Goal: Information Seeking & Learning: Learn about a topic

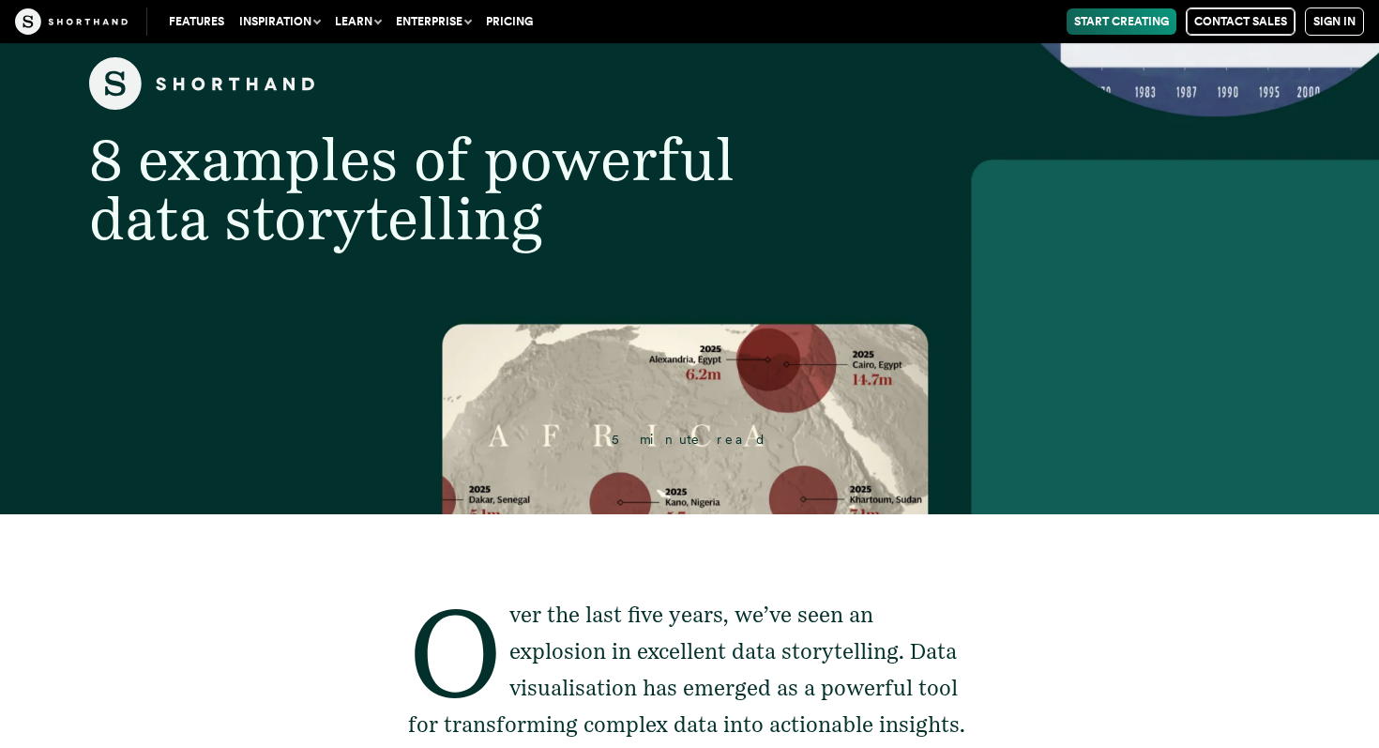
scroll to position [261, 0]
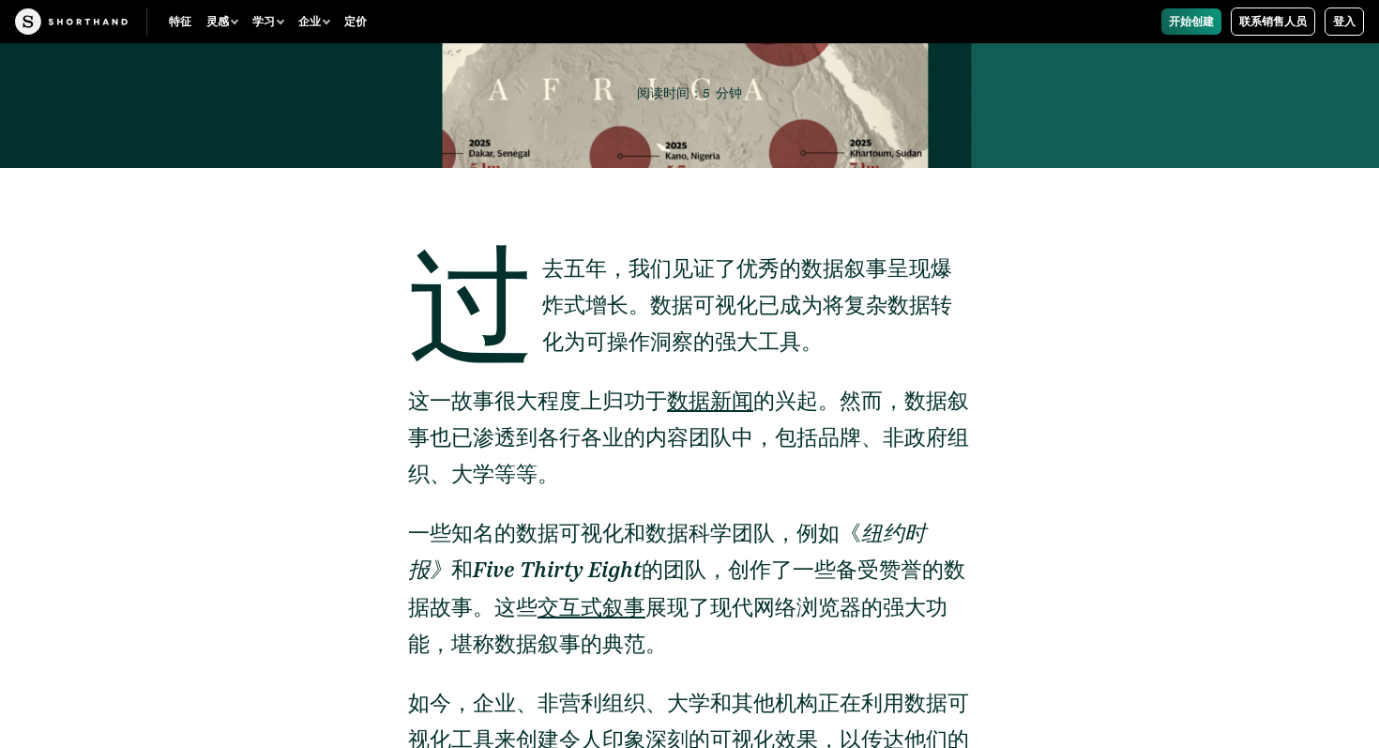
scroll to position [577, 0]
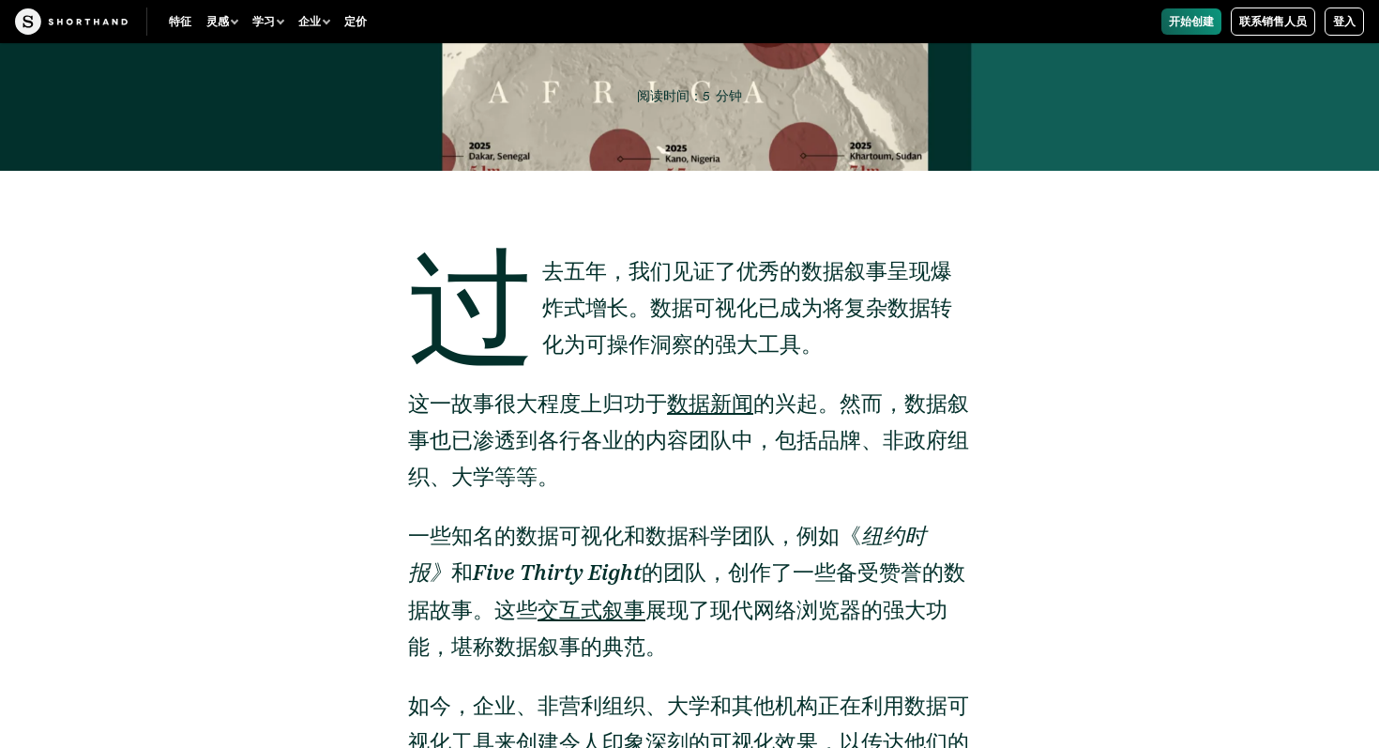
click at [647, 505] on div "过去五年，我们见证了优秀的数据叙事呈现爆炸式增长。数据可视化已成为将复杂数据转化为可操作洞察的强大工具。 这一故事很大程度上归功于 数据新闻 的兴起。然而，数…" at bounding box center [689, 706] width 563 height 1070
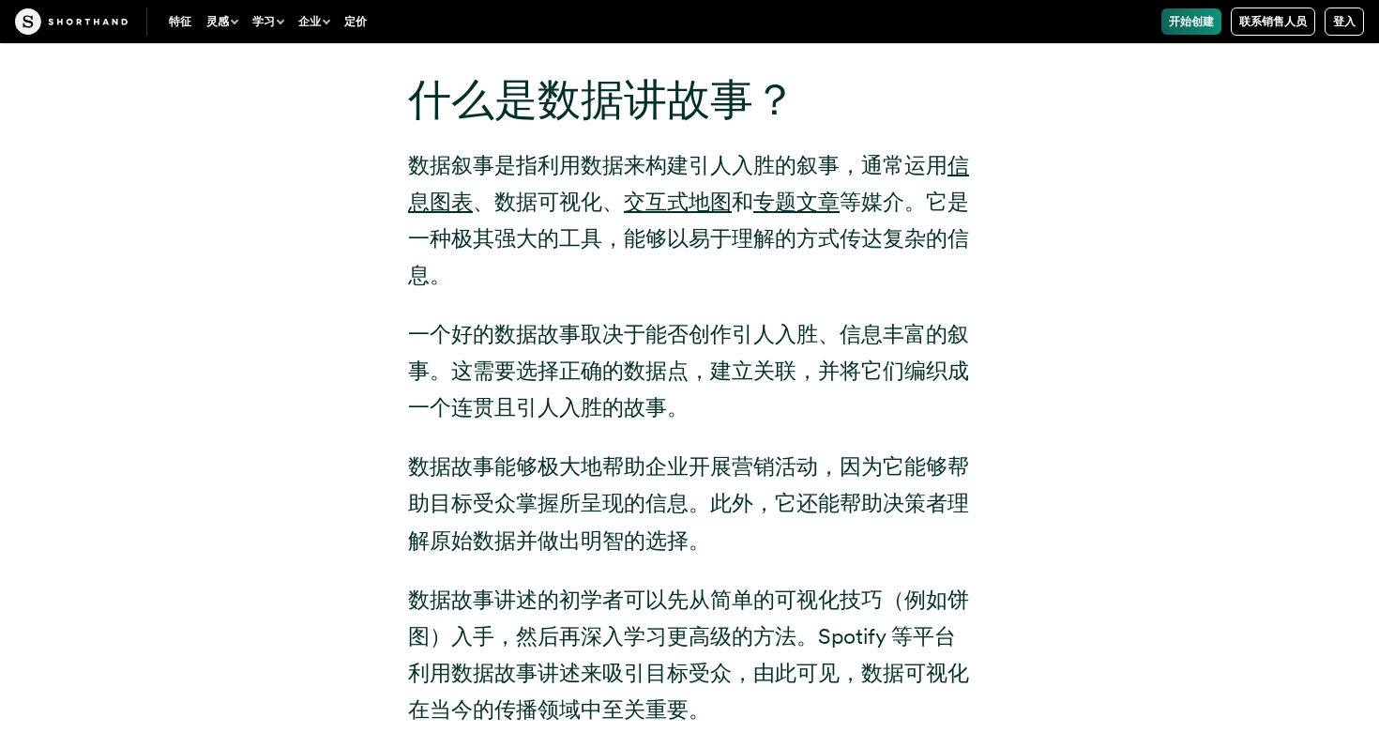
scroll to position [2222, 0]
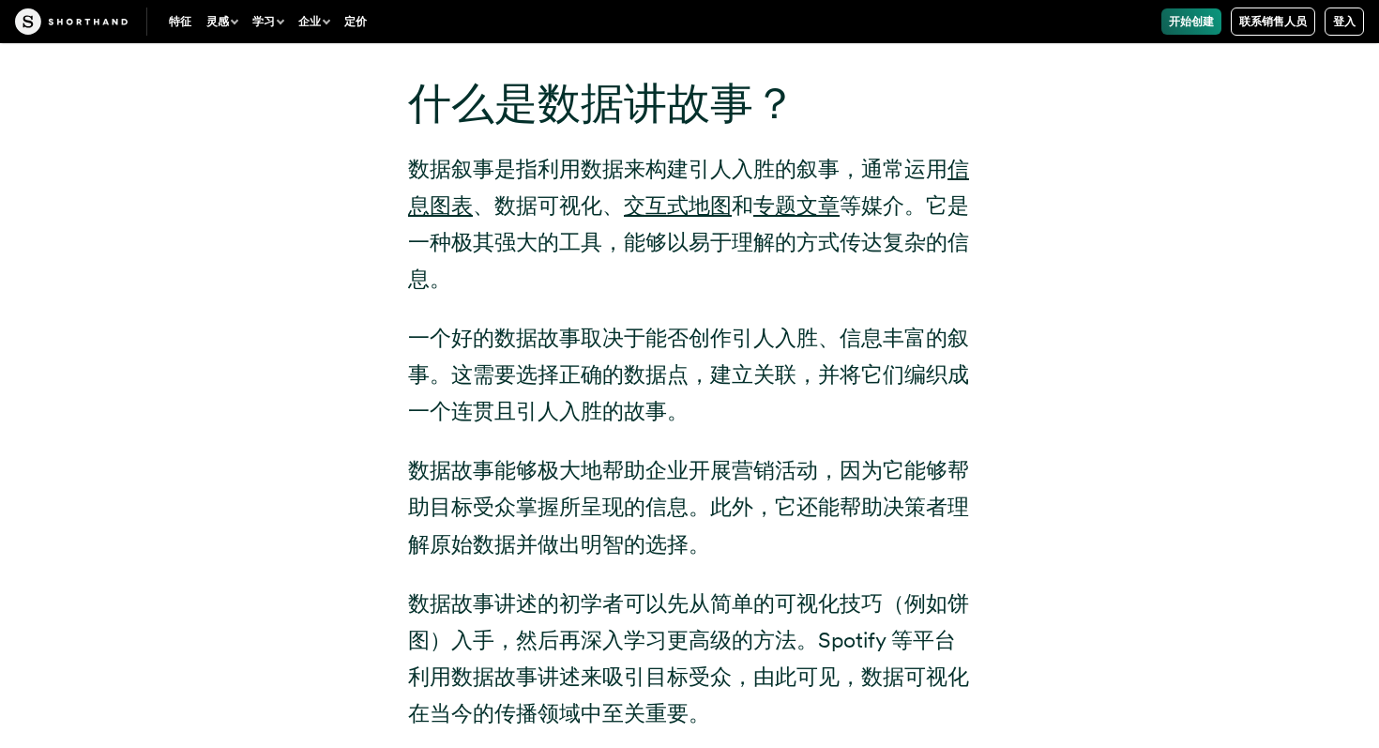
click at [807, 360] on p "一个好的数据故事取决于能否创作引人入胜、信息丰富的叙事。这需要选择正确的数据点，建立关联，并将它们编织成一个连贯且引人入胜的故事。" at bounding box center [689, 375] width 563 height 110
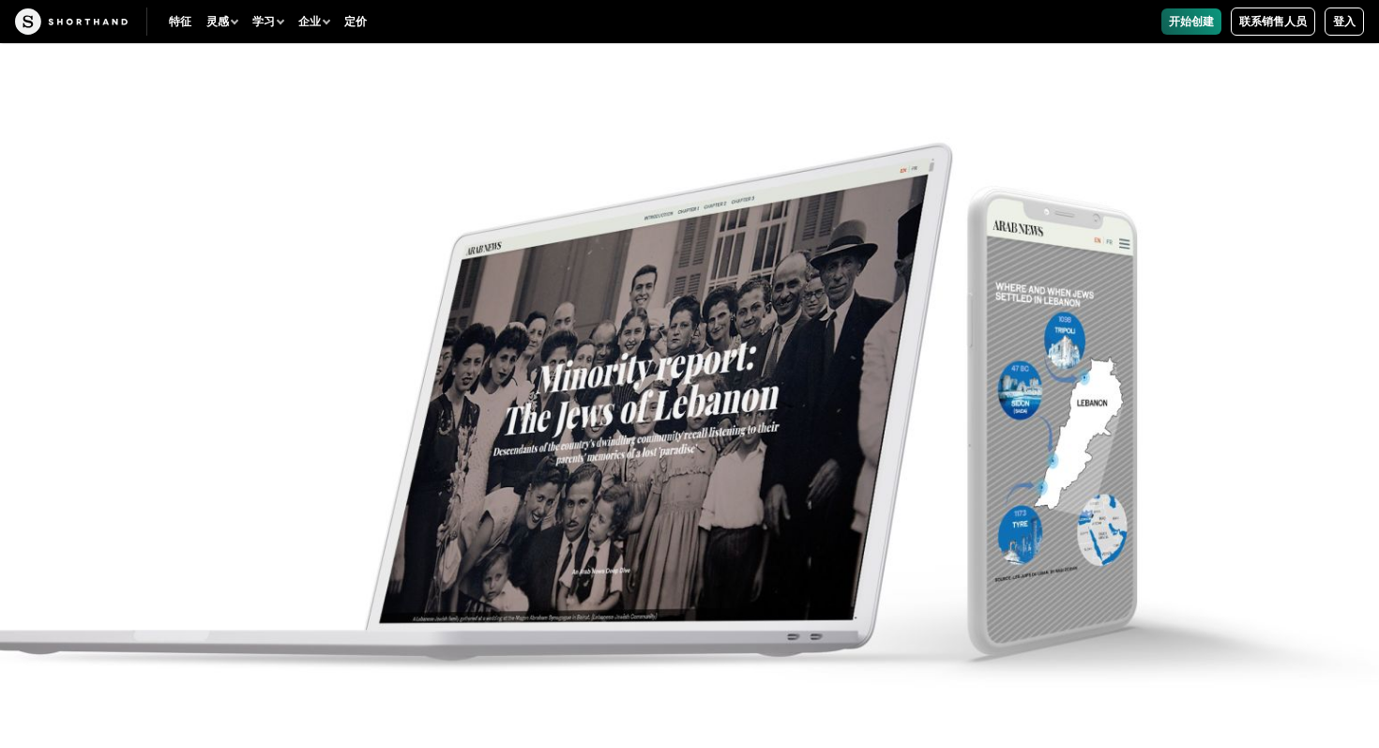
scroll to position [10221, 0]
click at [614, 473] on img at bounding box center [689, 374] width 1379 height 748
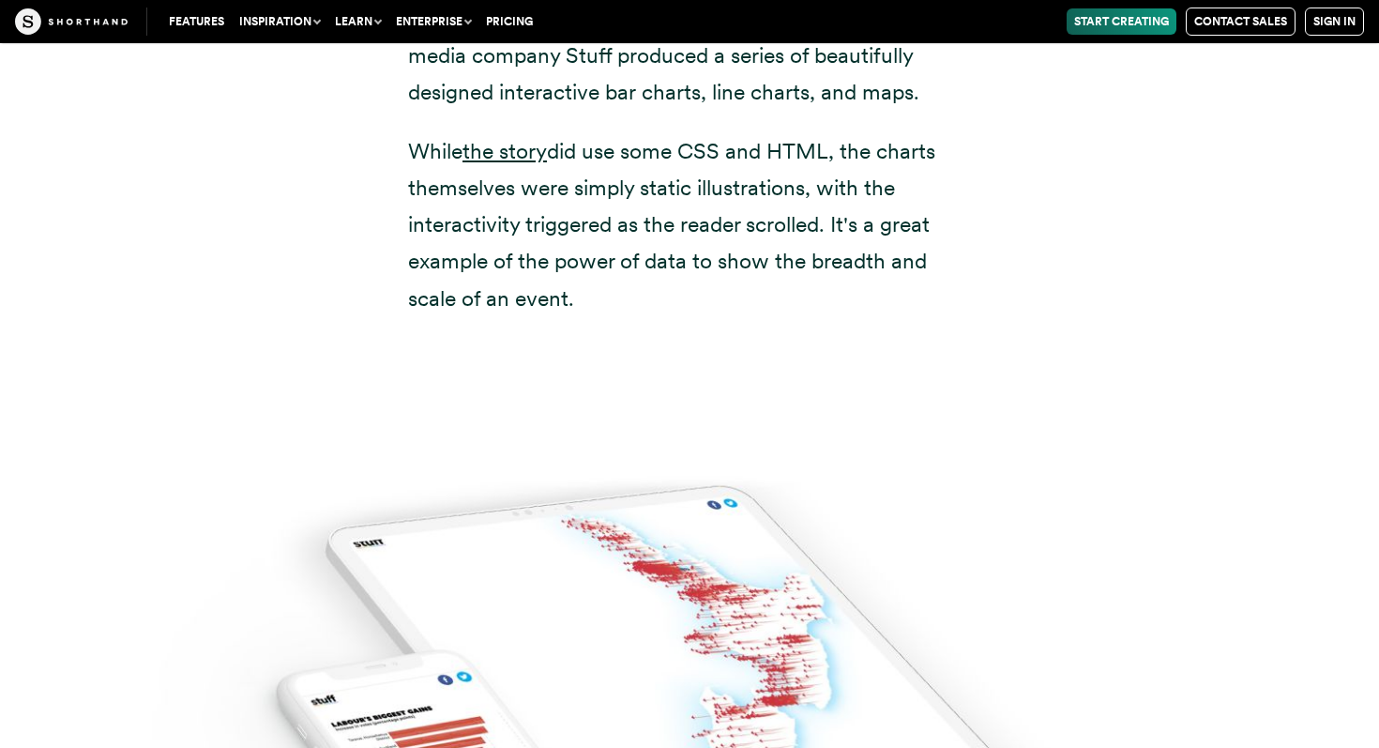
scroll to position [15867, 0]
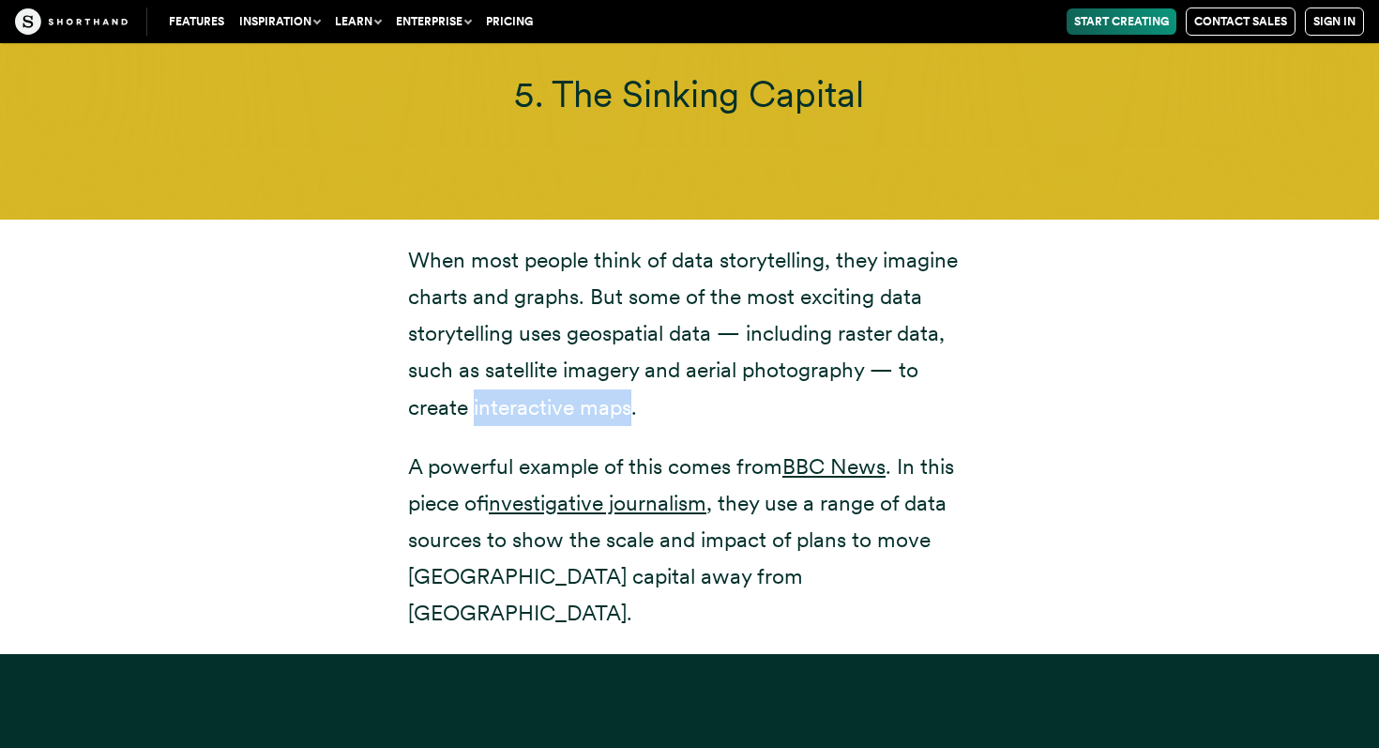
drag, startPoint x: 472, startPoint y: 296, endPoint x: 631, endPoint y: 296, distance: 159.5
click at [631, 296] on p "When most people think of data storytelling, they imagine charts and graphs. Bu…" at bounding box center [689, 333] width 563 height 183
copy p "interactive maps"
click at [859, 462] on p "A powerful example of this comes from BBC News . In this piece of investigative…" at bounding box center [689, 539] width 563 height 183
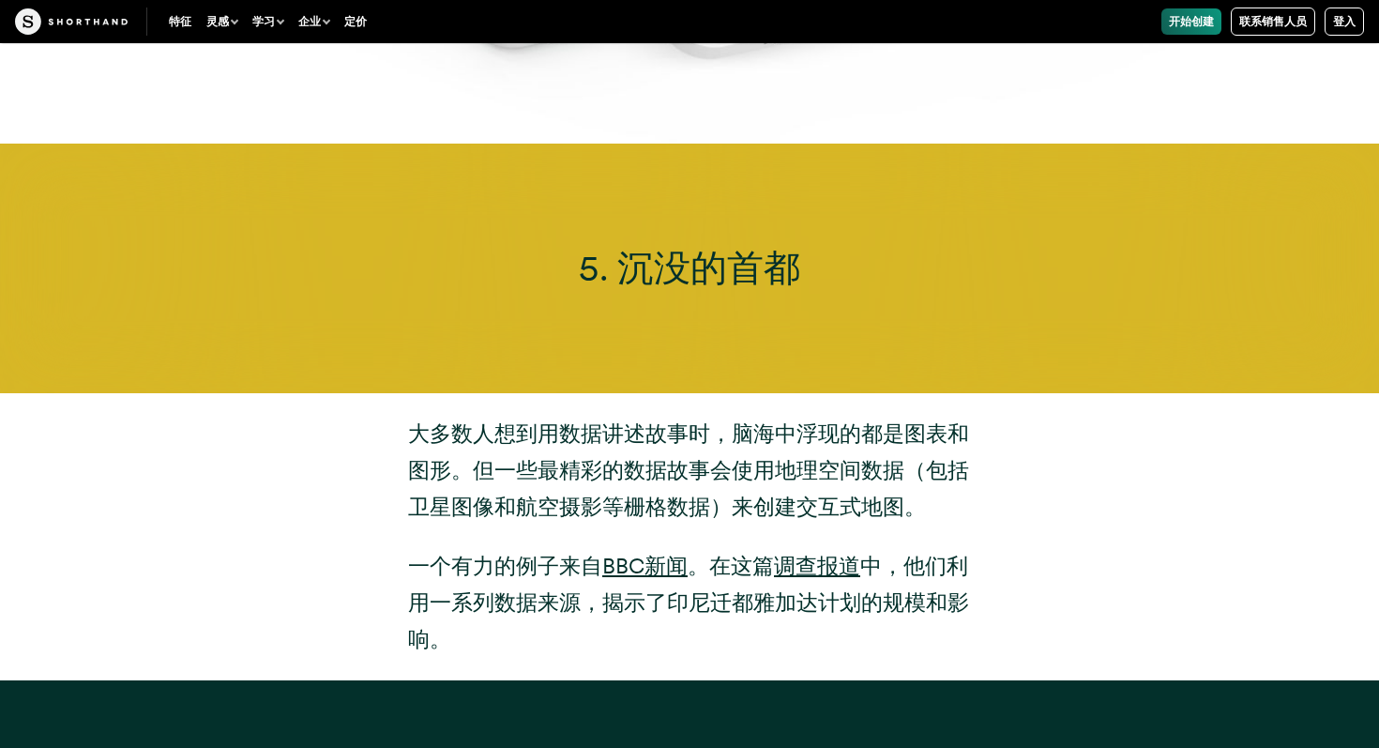
scroll to position [13853, 0]
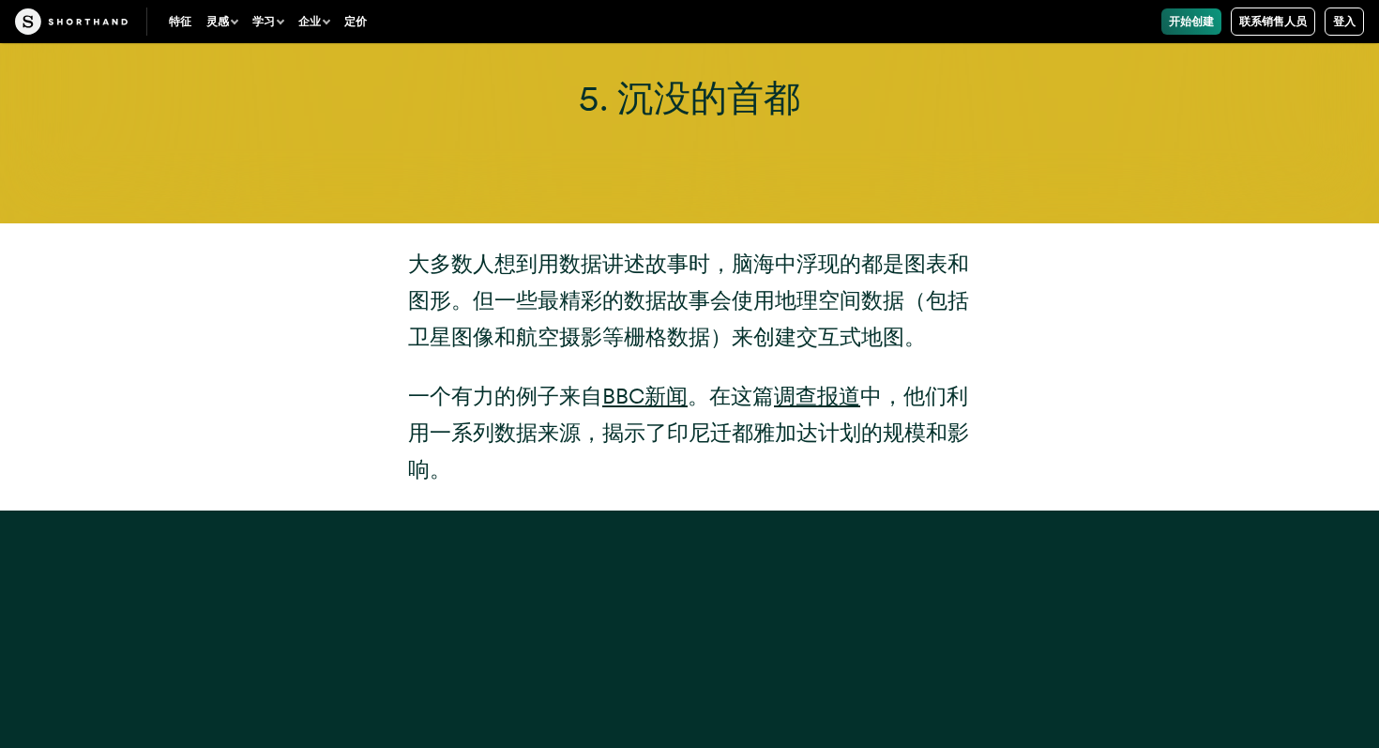
click at [777, 491] on div "大多数人想到用数据讲述故事时，脑海中浮现的都是图表和图形。但一些最精彩的数据故事会使用地理空间数据（包括卫星图像和航空摄影等栅格数据）来创建交互式地图。 一个…" at bounding box center [690, 367] width 638 height 288
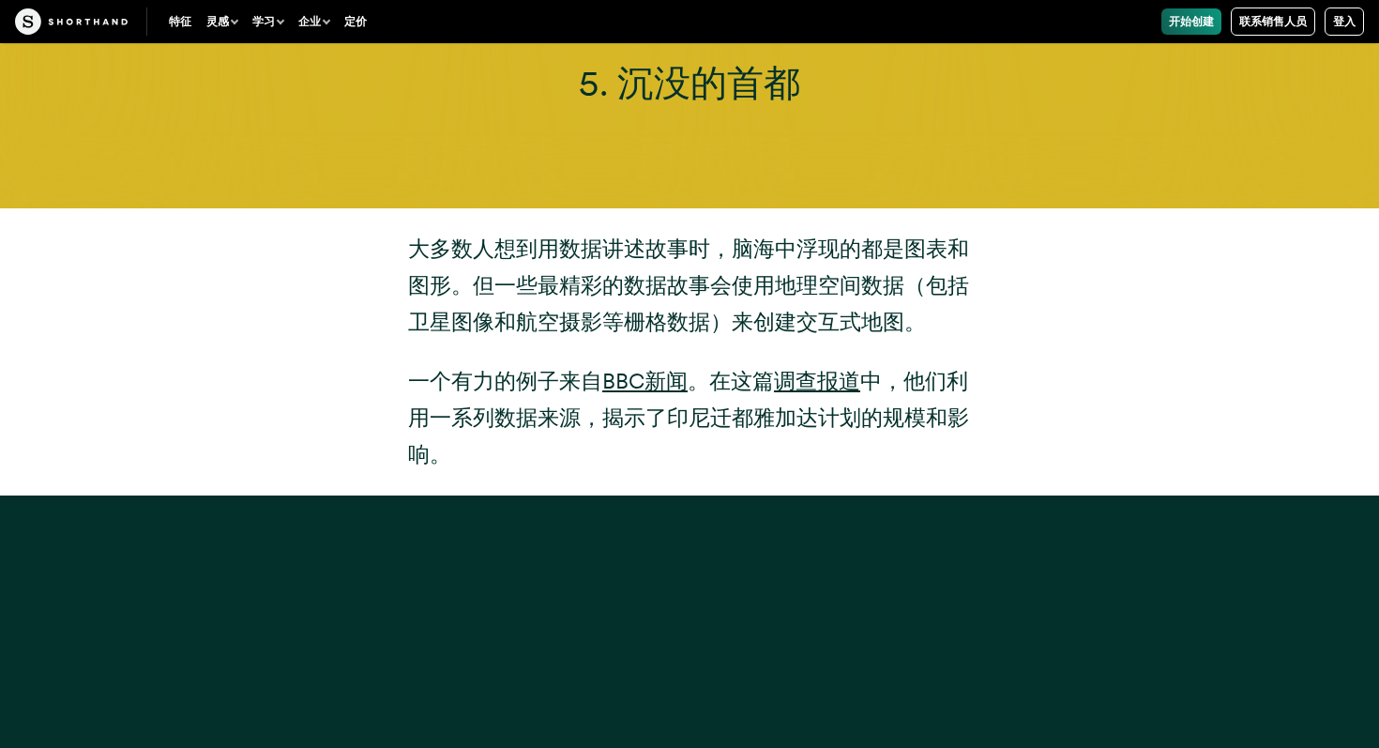
scroll to position [13368, 0]
